Goal: Task Accomplishment & Management: Manage account settings

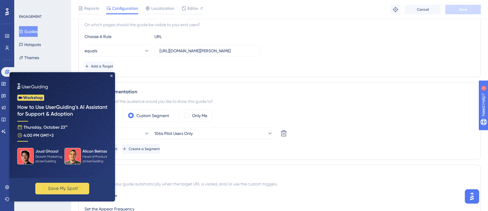
click at [111, 74] on img at bounding box center [62, 125] width 106 height 106
click at [111, 76] on icon "Close Preview" at bounding box center [111, 75] width 2 height 2
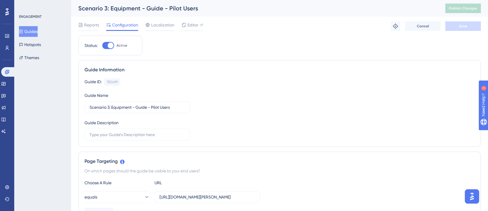
click at [33, 31] on button "Guides" at bounding box center [28, 31] width 19 height 11
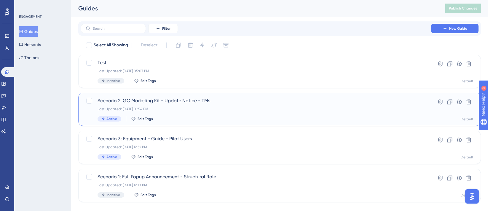
click at [202, 103] on span "Scenario 2: GC Marketing Kit - Update Notice - TMs" at bounding box center [256, 100] width 317 height 7
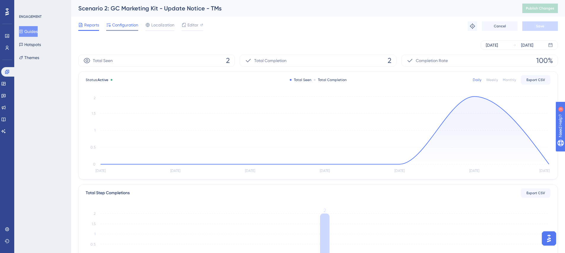
click at [124, 27] on span "Configuration" at bounding box center [125, 24] width 26 height 7
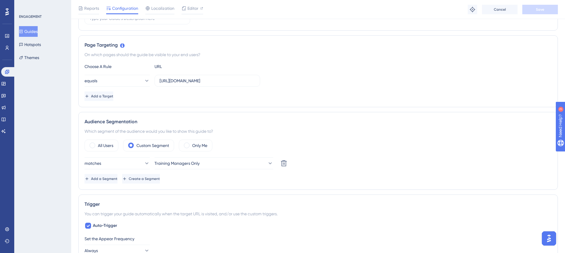
scroll to position [119, 0]
click at [105, 145] on label "All Users" at bounding box center [105, 145] width 15 height 7
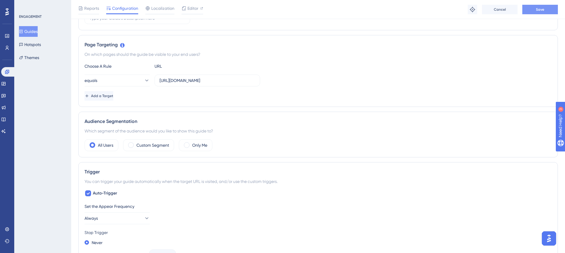
click at [488, 11] on span "Save" at bounding box center [540, 9] width 8 height 5
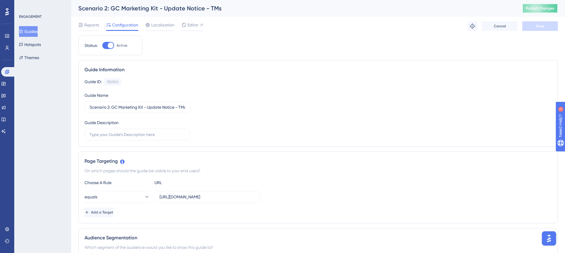
click at [488, 12] on button "Publish Changes" at bounding box center [541, 8] width 36 height 9
click at [187, 22] on div "Editor" at bounding box center [193, 24] width 22 height 7
click at [34, 31] on button "Guides" at bounding box center [28, 31] width 19 height 11
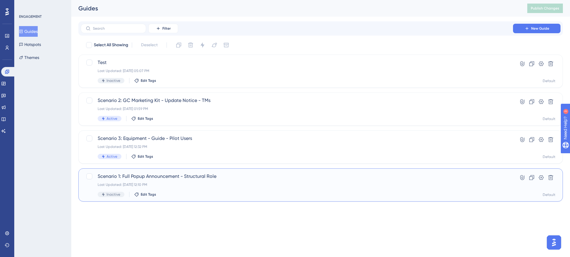
click at [210, 177] on span "Scenario 1: Full Popup Announcement - Structural Role" at bounding box center [297, 176] width 398 height 7
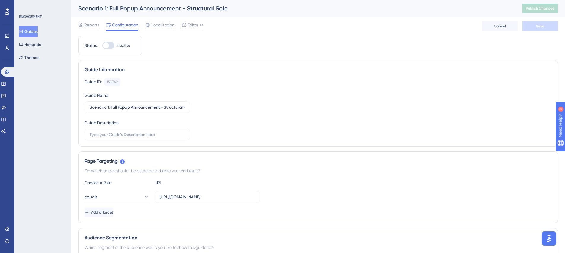
click at [110, 44] on div at bounding box center [108, 45] width 12 height 7
click at [102, 45] on input "Inactive" at bounding box center [102, 45] width 0 height 0
checkbox input "true"
click at [488, 23] on button "Save" at bounding box center [541, 25] width 36 height 9
click at [37, 30] on button "Guides" at bounding box center [28, 31] width 19 height 11
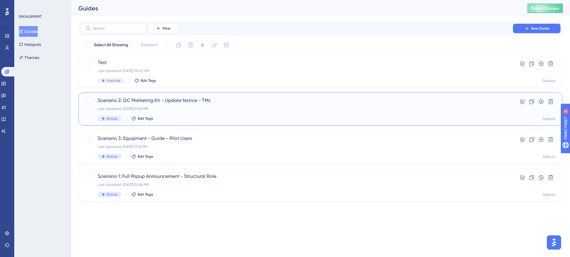
click at [180, 112] on div "Scenario 2: GC Marketing Kit - Update Notice - TMs Last Updated: [DATE] 01:59 P…" at bounding box center [297, 109] width 398 height 24
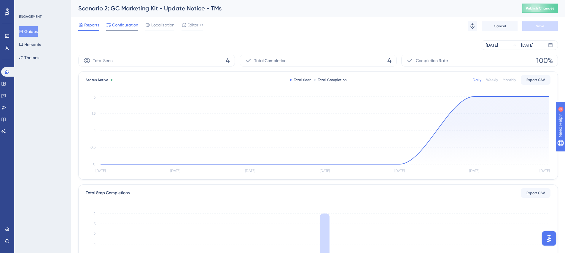
click at [120, 25] on span "Configuration" at bounding box center [125, 24] width 26 height 7
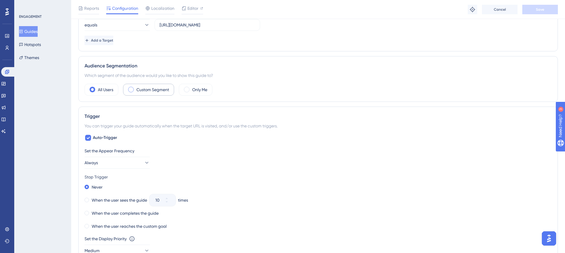
scroll to position [178, 0]
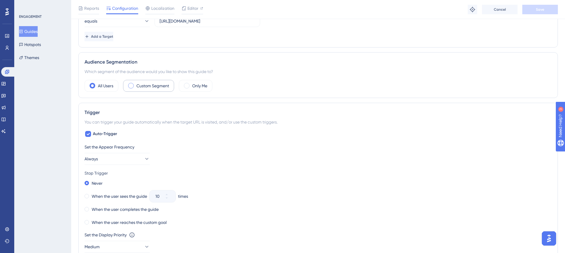
click at [131, 85] on span at bounding box center [131, 86] width 6 height 6
click at [136, 84] on input "radio" at bounding box center [136, 84] width 0 height 0
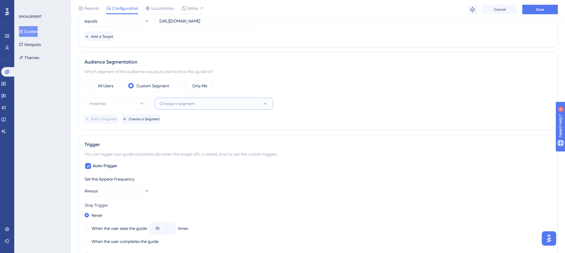
click at [164, 105] on span "Choose a segment" at bounding box center [177, 103] width 35 height 7
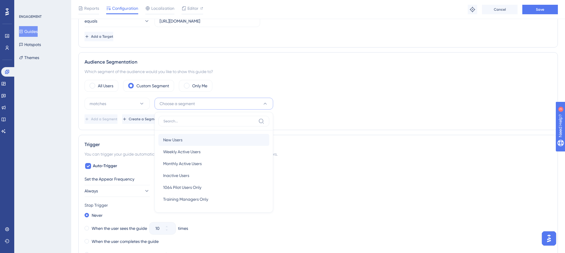
scroll to position [214, 0]
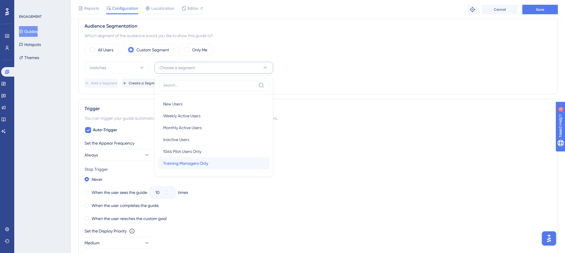
click at [193, 164] on span "Training Managers Only" at bounding box center [185, 163] width 45 height 7
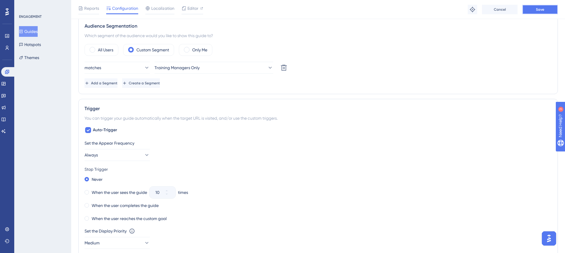
click at [488, 11] on button "Save" at bounding box center [541, 9] width 36 height 9
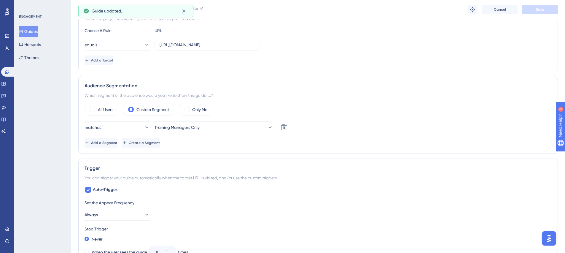
scroll to position [36, 0]
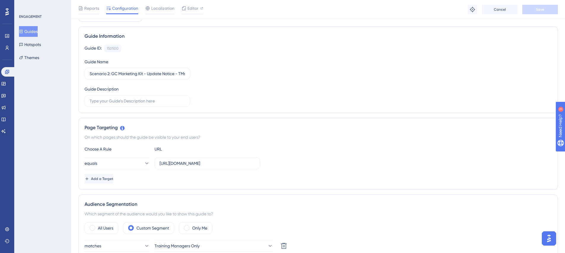
click at [28, 31] on button "Guides" at bounding box center [28, 31] width 19 height 11
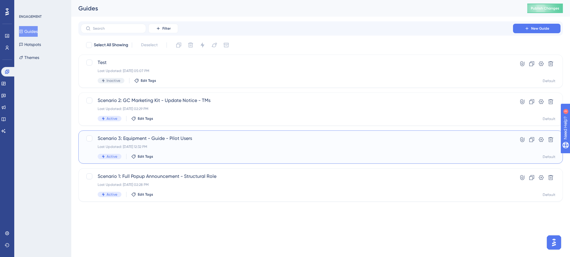
click at [176, 137] on span "Scenario 3: Equipment - Guide - Pilot Users" at bounding box center [297, 138] width 398 height 7
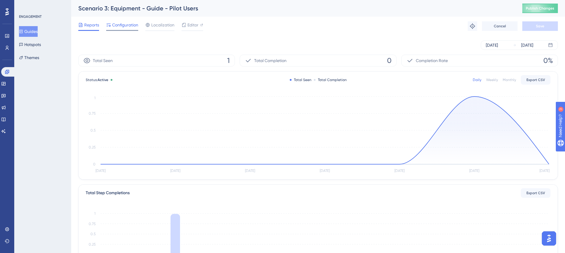
click at [124, 26] on span "Configuration" at bounding box center [125, 24] width 26 height 7
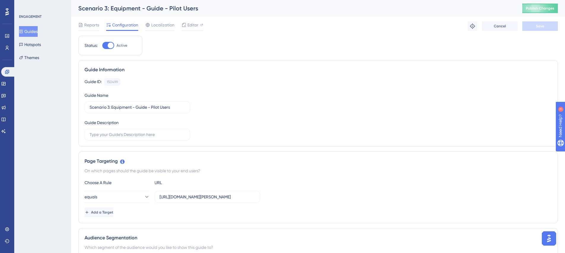
click at [34, 33] on button "Guides" at bounding box center [28, 31] width 19 height 11
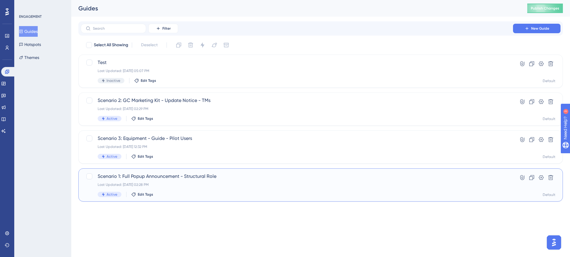
click at [168, 180] on div "Scenario 1: Full Popup Announcement - Structural Role Last Updated: [DATE] 02:2…" at bounding box center [297, 185] width 398 height 24
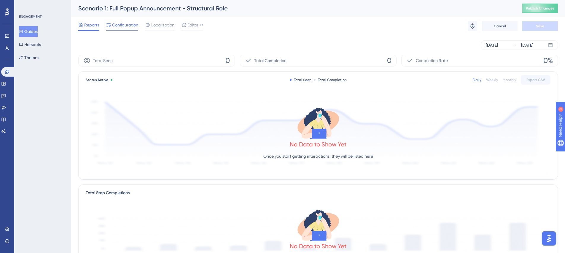
click at [126, 28] on span "Configuration" at bounding box center [125, 24] width 26 height 7
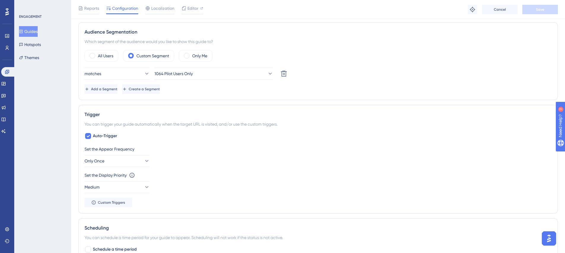
scroll to position [208, 0]
click at [101, 56] on label "All Users" at bounding box center [105, 56] width 15 height 7
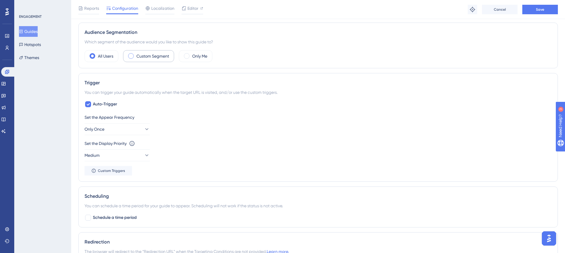
click at [148, 58] on label "Custom Segment" at bounding box center [152, 56] width 33 height 7
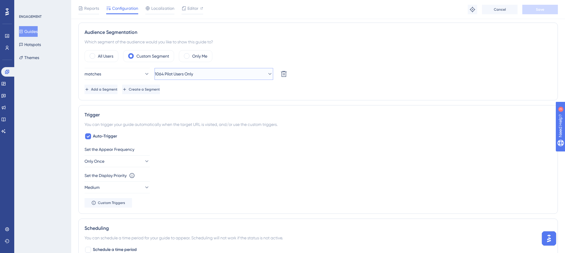
click at [175, 73] on span "1064 Pilot Users Only" at bounding box center [174, 73] width 38 height 7
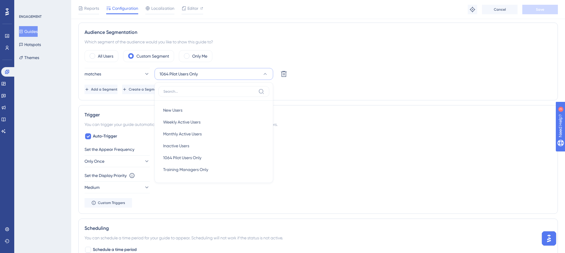
scroll to position [214, 0]
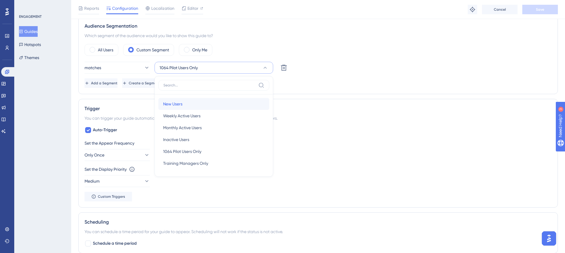
click at [217, 106] on div "New Users New Users" at bounding box center [213, 104] width 101 height 12
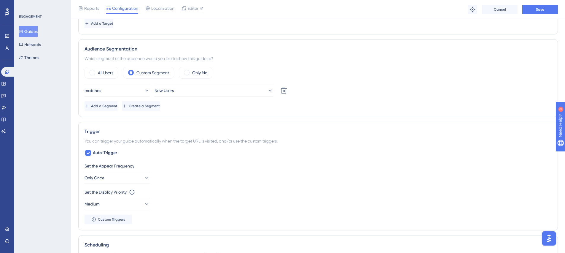
scroll to position [184, 0]
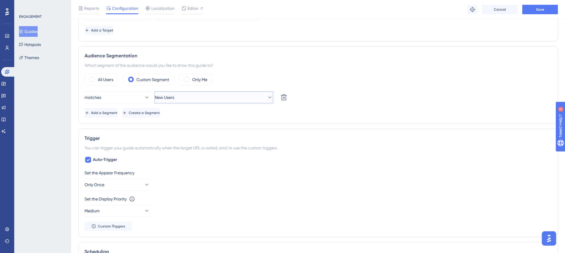
click at [218, 97] on button "New Users" at bounding box center [214, 97] width 119 height 12
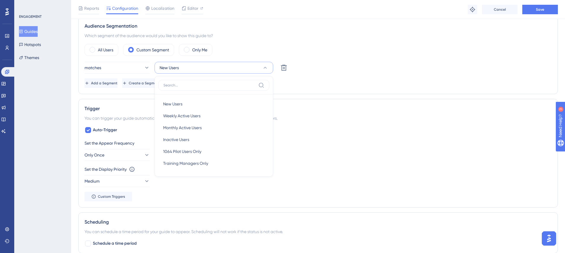
click at [331, 39] on div "Which segment of the audience would you like to show this guide to?" at bounding box center [318, 35] width 467 height 7
click at [188, 50] on span at bounding box center [187, 50] width 6 height 6
click at [191, 48] on input "radio" at bounding box center [191, 48] width 0 height 0
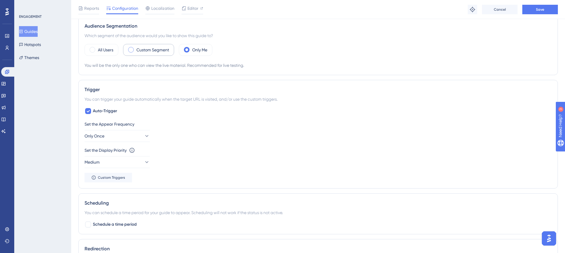
click at [134, 52] on div "Custom Segment" at bounding box center [148, 50] width 51 height 12
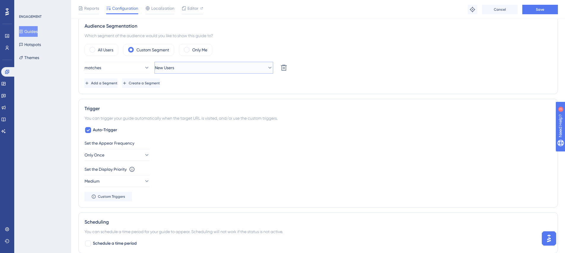
click at [188, 68] on button "New Users" at bounding box center [214, 68] width 119 height 12
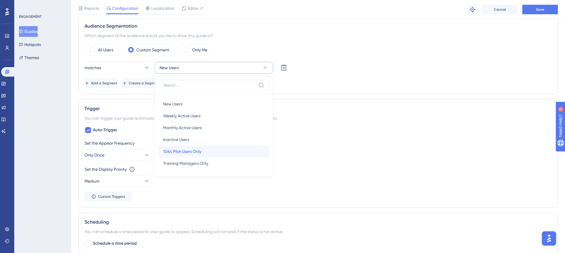
click at [213, 148] on div "1064 Pilot Users Only 1064 Pilot Users Only" at bounding box center [213, 151] width 101 height 12
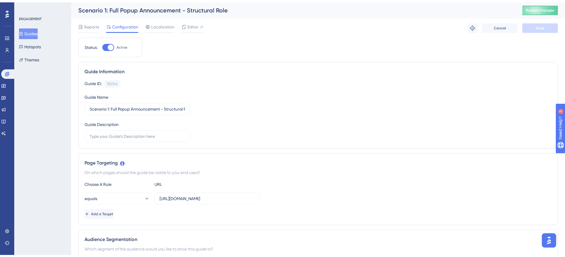
scroll to position [0, 0]
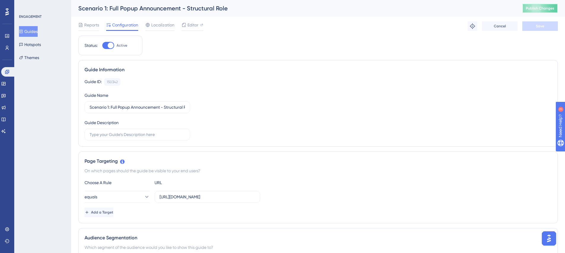
click at [488, 7] on button "Publish Changes" at bounding box center [541, 8] width 36 height 9
click at [7, 12] on icon at bounding box center [7, 12] width 4 height 8
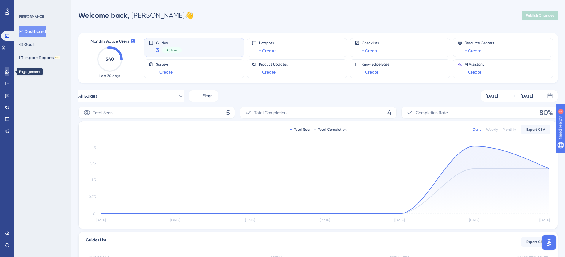
click at [6, 72] on icon at bounding box center [7, 71] width 5 height 5
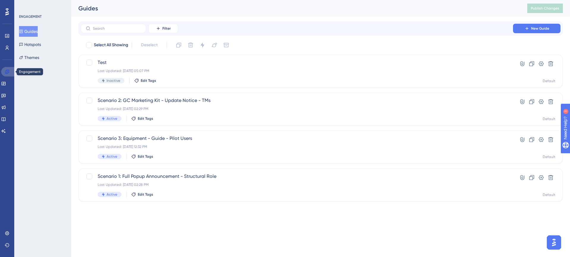
click at [7, 71] on icon at bounding box center [7, 72] width 4 height 4
